Goal: Communication & Community: Answer question/provide support

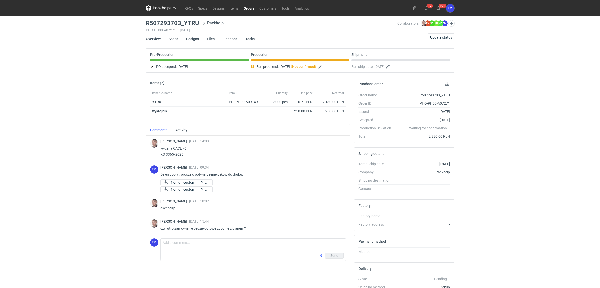
drag, startPoint x: 116, startPoint y: 119, endPoint x: 114, endPoint y: 121, distance: 2.9
click at [115, 119] on div "RFQs Specs Designs Items Orders Customers Tools Analytics 12 99+ EM Ewelina Mac…" at bounding box center [300, 144] width 600 height 288
drag, startPoint x: 146, startPoint y: 23, endPoint x: 198, endPoint y: 19, distance: 52.8
click at [198, 19] on main "R507293703_YTRU Packhelp PHO-PH00-A07271 • 23/09/2025 Collaborators Maciej Siko…" at bounding box center [300, 169] width 313 height 306
copy h3 "R507293703_YTRU"
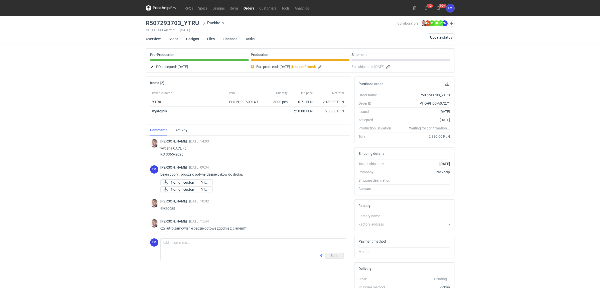
click at [41, 142] on div "RFQs Specs Designs Items Orders Customers Tools Analytics 12 99+ EM Ewelina Mac…" at bounding box center [300, 144] width 600 height 288
click at [201, 251] on textarea "Comment message" at bounding box center [253, 245] width 185 height 14
click at [205, 245] on textarea "Dzień dobry," at bounding box center [253, 245] width 185 height 14
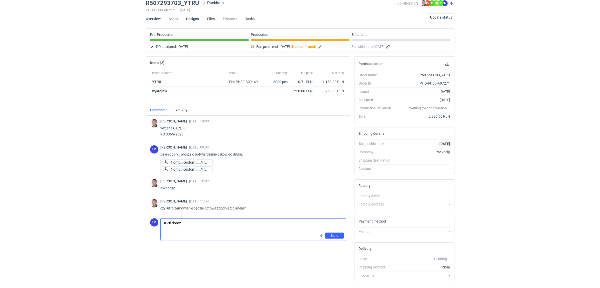
scroll to position [31, 0]
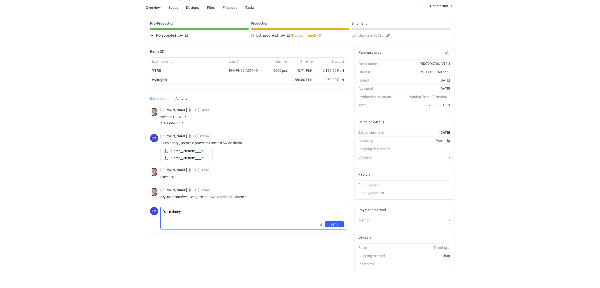
click at [195, 211] on textarea "Dzień dobry," at bounding box center [253, 214] width 185 height 14
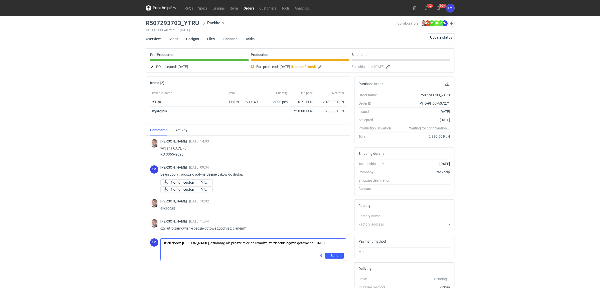
click at [323, 242] on textarea "Dzień dobry, Panie Macieju, działamy, ale proszę mieć na uwadze, że zlecenie bę…" at bounding box center [253, 245] width 185 height 14
drag, startPoint x: 181, startPoint y: 246, endPoint x: 184, endPoint y: 249, distance: 4.2
click at [182, 247] on textarea "Dzień dobry, Panie Macieju, działamy, ale proszę mieć na uwadze, że zlecenie bę…" at bounding box center [253, 245] width 185 height 14
click at [226, 251] on textarea "Dzień dobry, Panie Macieju, działamy, ale proszę mieć na uwadze, że zlecenie bę…" at bounding box center [253, 245] width 185 height 14
type textarea "Dzień dobry, Panie Macieju, działamy, ale proszę mieć na uwadze, że zlecenie bę…"
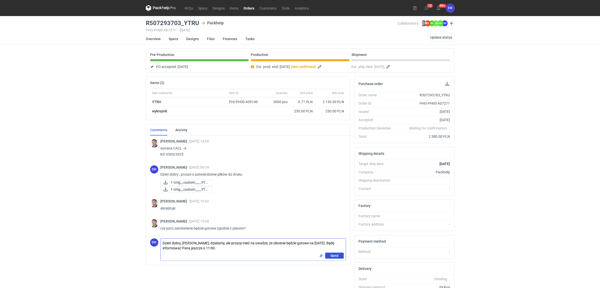
click at [335, 254] on span "Send" at bounding box center [335, 256] width 8 height 4
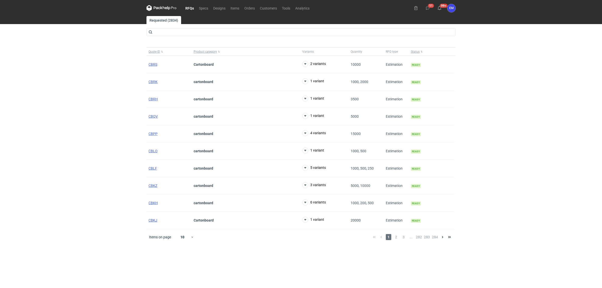
drag, startPoint x: 120, startPoint y: 11, endPoint x: 339, endPoint y: 2, distance: 219.8
